Goal: Check status: Check status

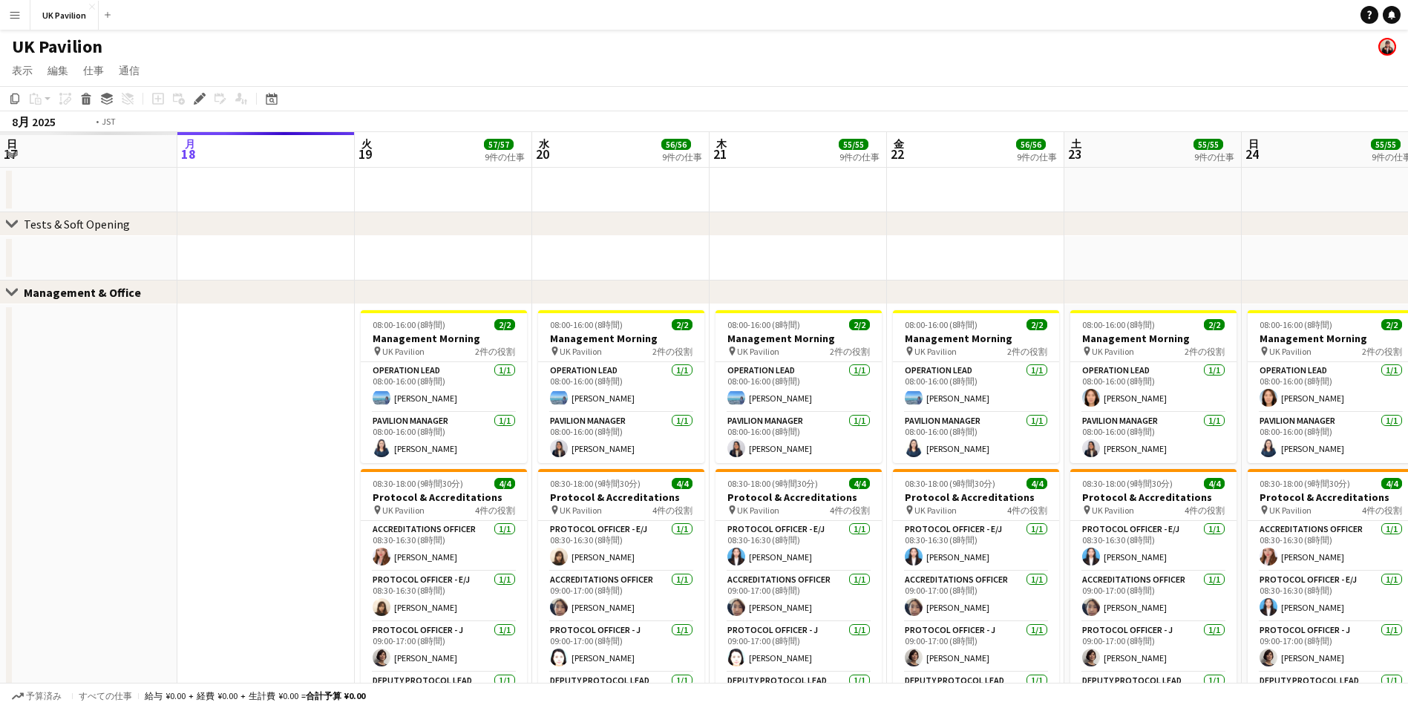
drag, startPoint x: 488, startPoint y: 146, endPoint x: 1070, endPoint y: 140, distance: 581.9
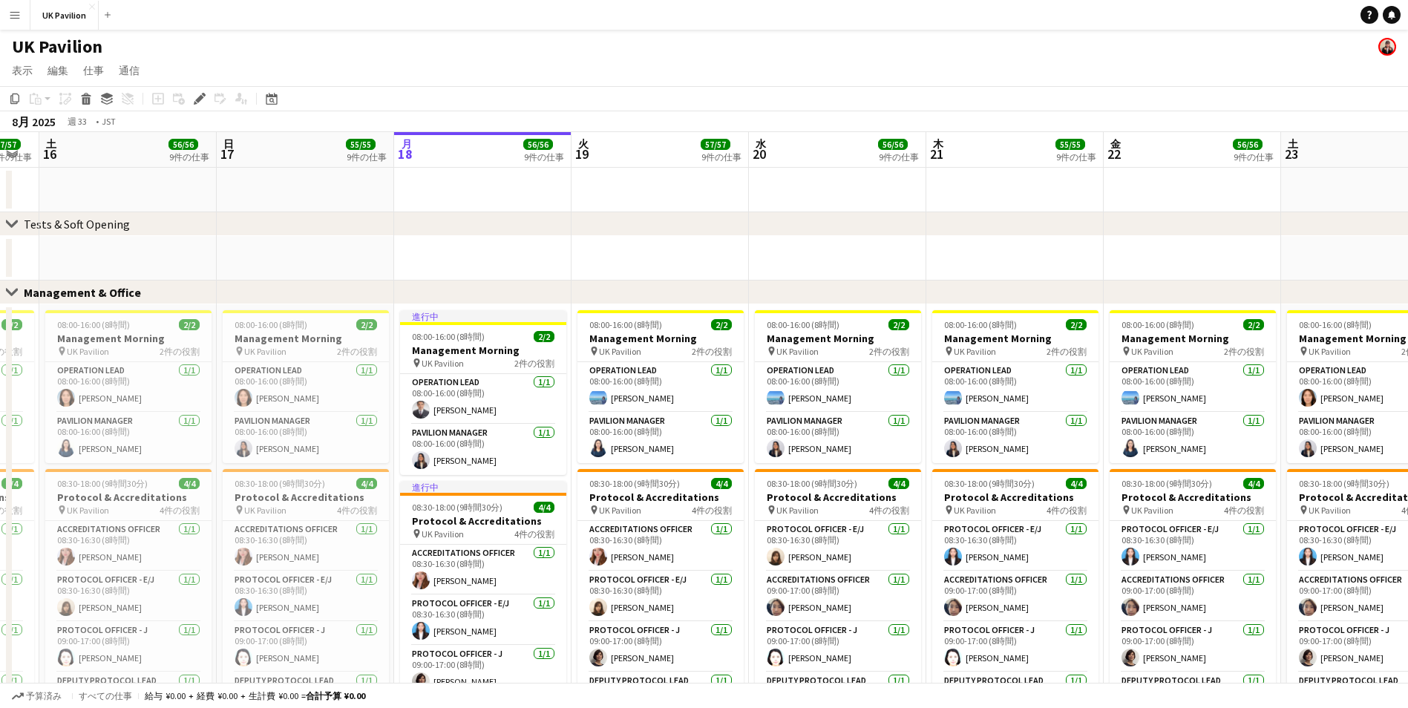
scroll to position [0, 315]
drag, startPoint x: 588, startPoint y: 148, endPoint x: 832, endPoint y: 146, distance: 244.2
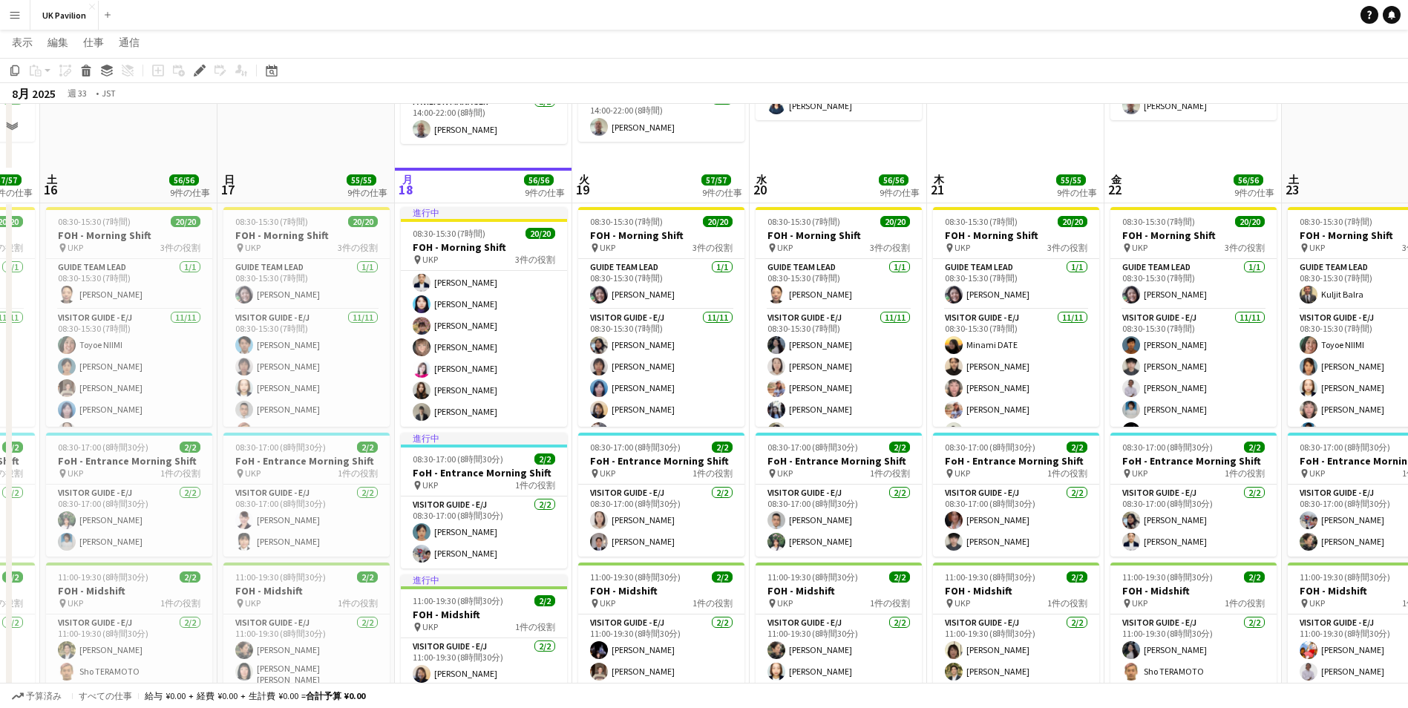
scroll to position [882, 0]
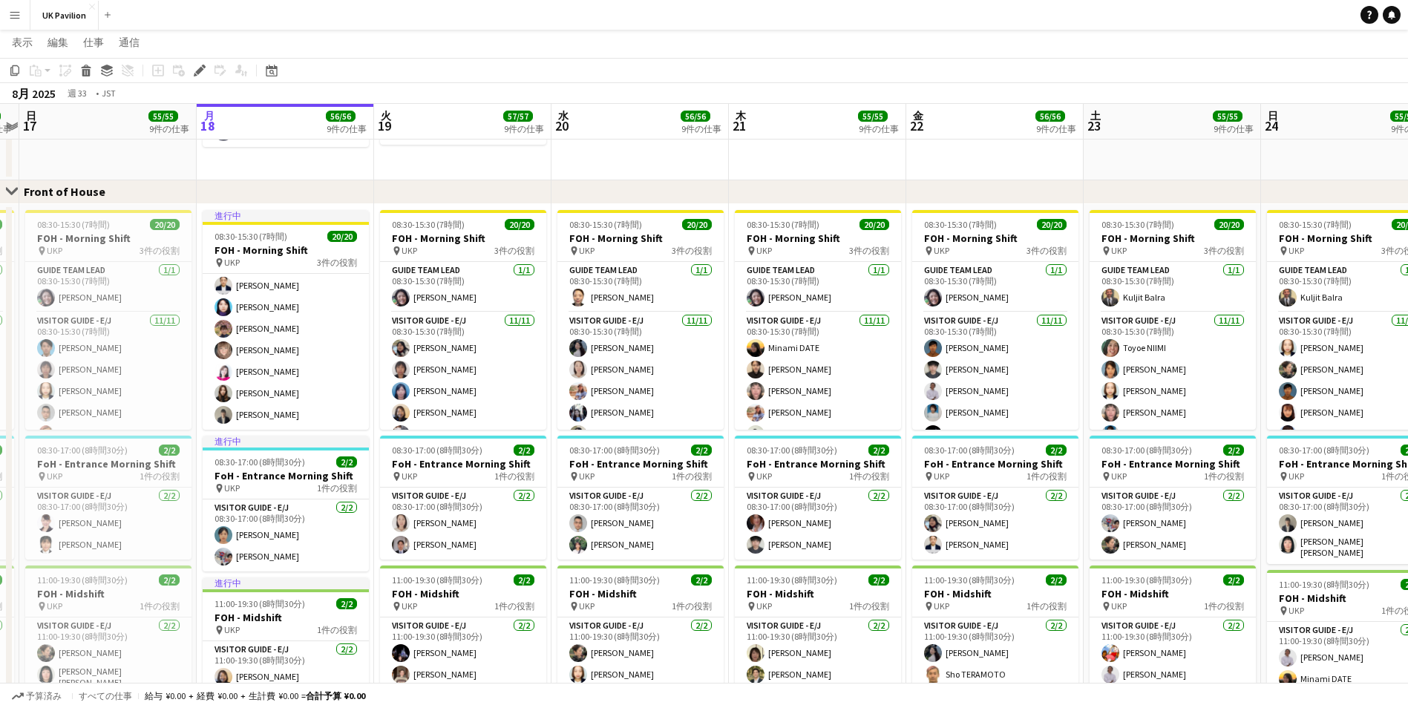
drag, startPoint x: 829, startPoint y: 112, endPoint x: 661, endPoint y: 132, distance: 169.7
click at [661, 132] on app-calendar-viewport "木 14 56/56 9件の仕事 金 15 57/57 9件の仕事 土 16 56/56 9件の仕事 日 17 55/55 9件の仕事 月 18 56/56 …" at bounding box center [704, 152] width 1408 height 1952
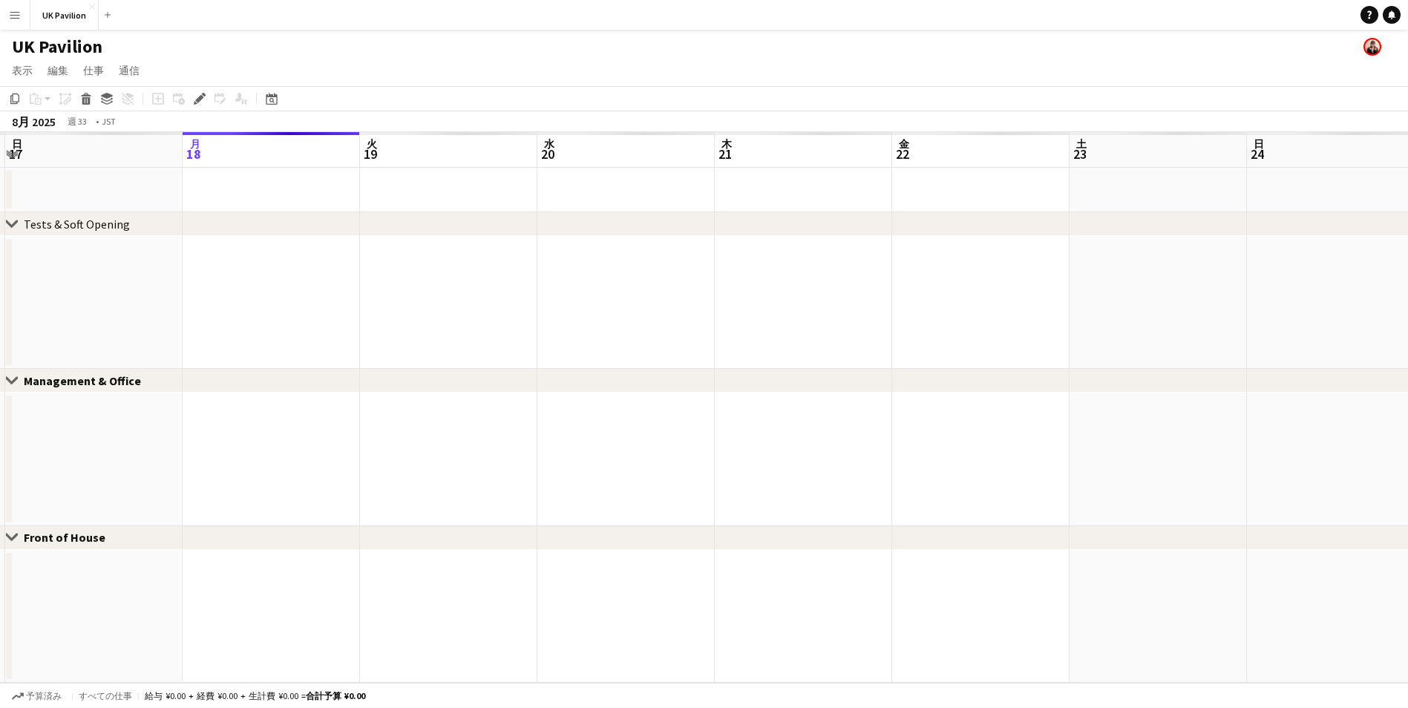
scroll to position [0, 0]
